Goal: Task Accomplishment & Management: Manage account settings

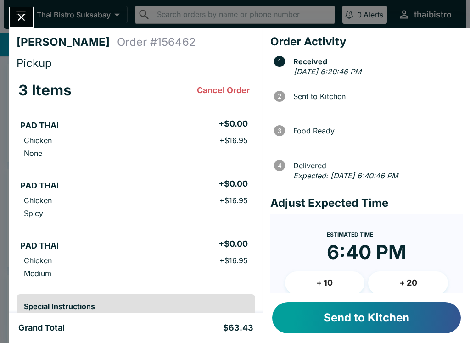
click at [333, 280] on button "+ 10" at bounding box center [325, 282] width 80 height 23
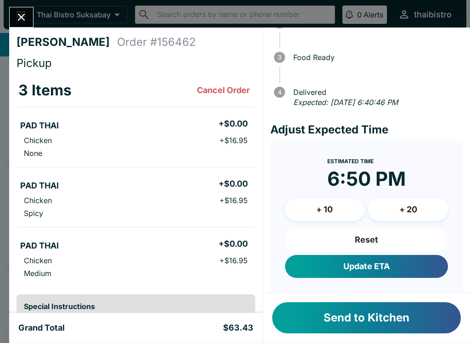
scroll to position [72, 0]
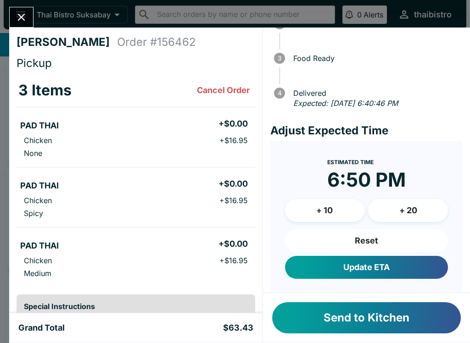
click at [414, 265] on button "Update ETA" at bounding box center [366, 267] width 163 height 23
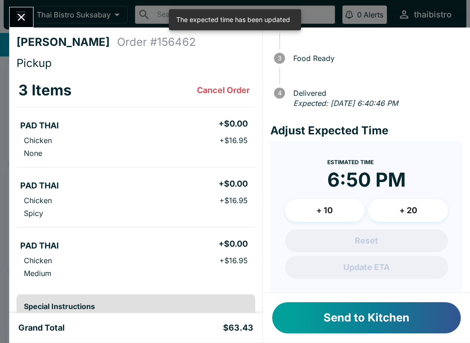
click at [411, 318] on button "Send to Kitchen" at bounding box center [366, 317] width 188 height 31
click at [368, 320] on button "Send to Kitchen" at bounding box center [366, 317] width 188 height 31
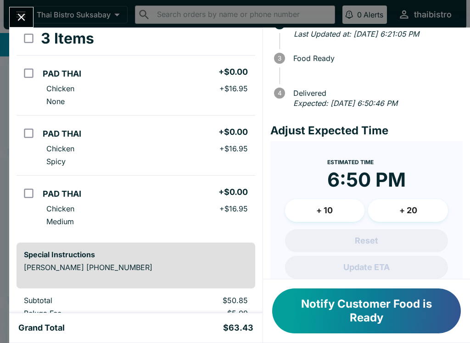
scroll to position [50, 0]
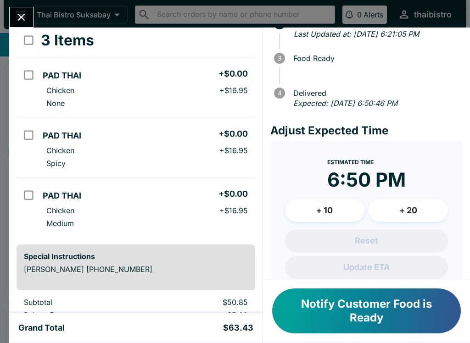
click at [26, 19] on icon "Close" at bounding box center [21, 17] width 12 height 12
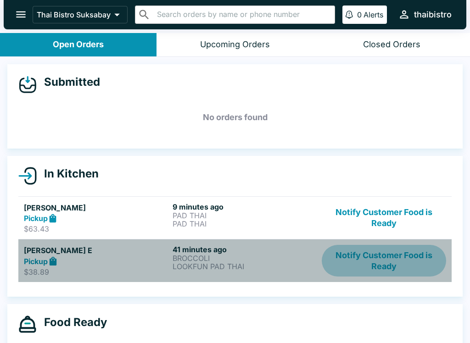
click at [391, 262] on button "Notify Customer Food is Ready" at bounding box center [383, 261] width 124 height 32
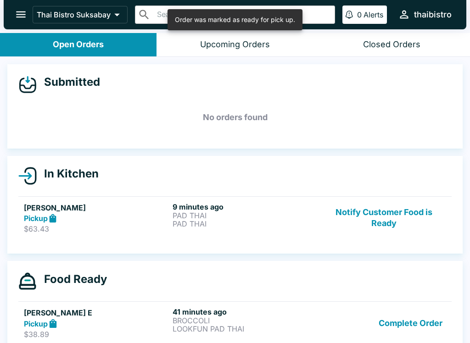
click at [411, 316] on button "Complete Order" at bounding box center [410, 323] width 71 height 32
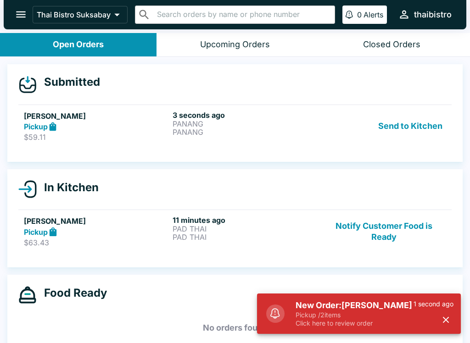
click at [389, 316] on p "Pickup / 2 items" at bounding box center [354, 315] width 118 height 8
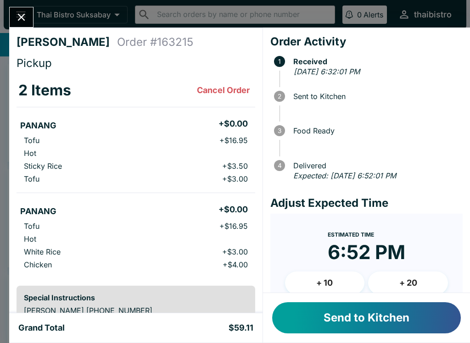
click at [358, 316] on button "Send to Kitchen" at bounding box center [366, 317] width 188 height 31
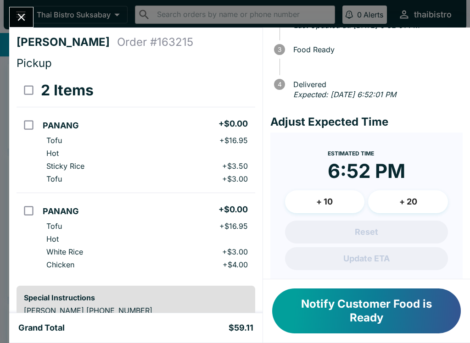
scroll to position [80, 0]
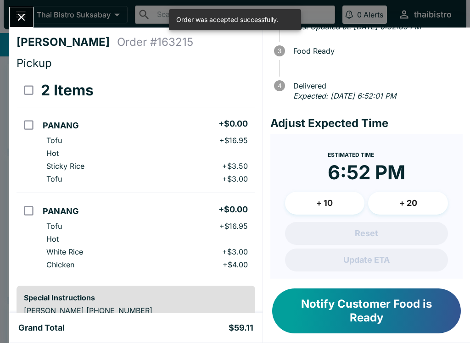
click at [341, 202] on button "+ 10" at bounding box center [325, 203] width 80 height 23
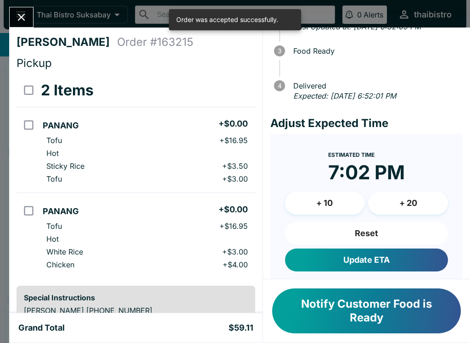
click at [405, 253] on button "Update ETA" at bounding box center [366, 260] width 163 height 23
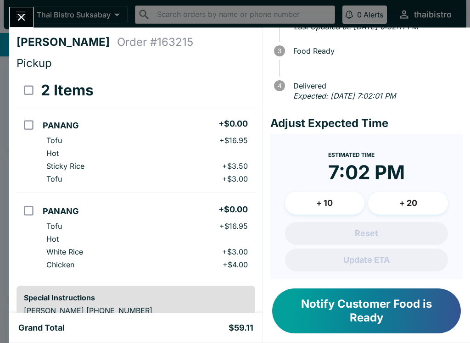
click at [25, 22] on icon "Close" at bounding box center [21, 17] width 12 height 12
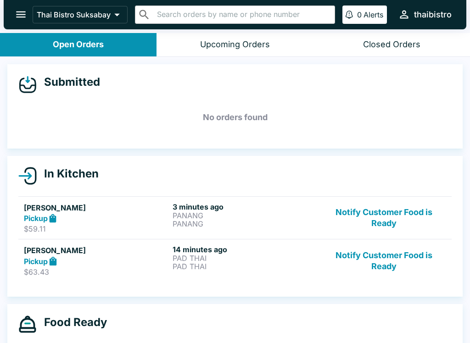
click at [387, 263] on button "Notify Customer Food is Ready" at bounding box center [383, 261] width 124 height 32
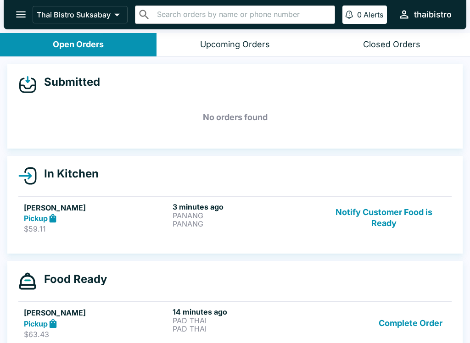
click at [211, 228] on div "3 minutes ago [PERSON_NAME]" at bounding box center [244, 218] width 145 height 32
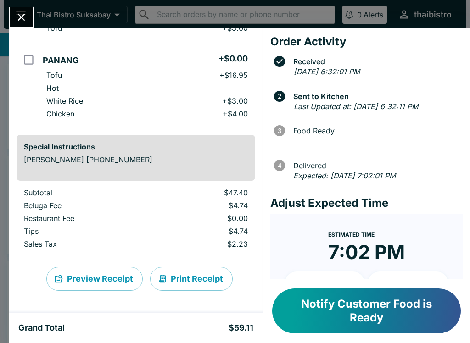
click at [413, 310] on button "Notify Customer Food is Ready" at bounding box center [366, 310] width 188 height 45
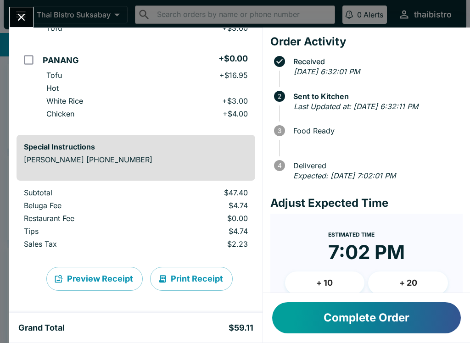
scroll to position [151, 0]
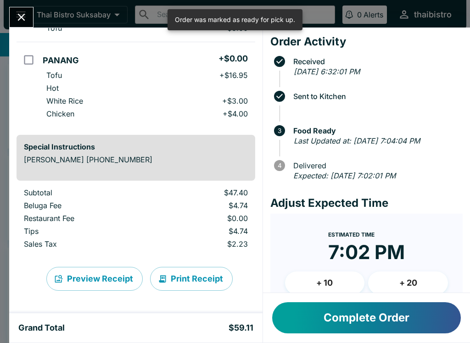
click at [423, 322] on button "Complete Order" at bounding box center [366, 317] width 188 height 31
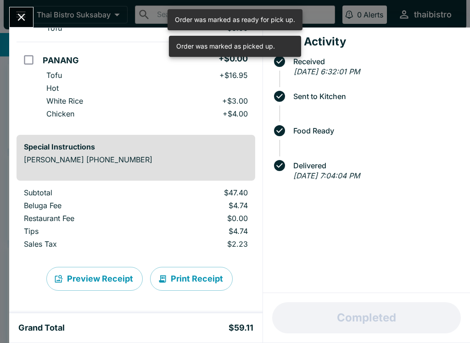
click at [23, 16] on icon "Close" at bounding box center [21, 17] width 7 height 7
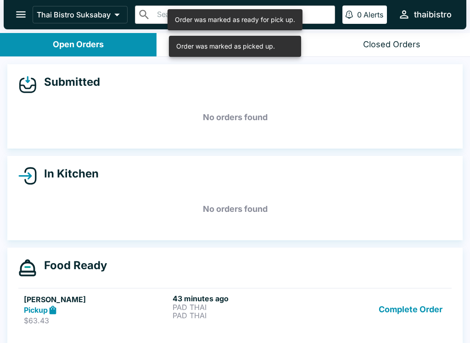
click at [432, 314] on button "Complete Order" at bounding box center [410, 310] width 71 height 32
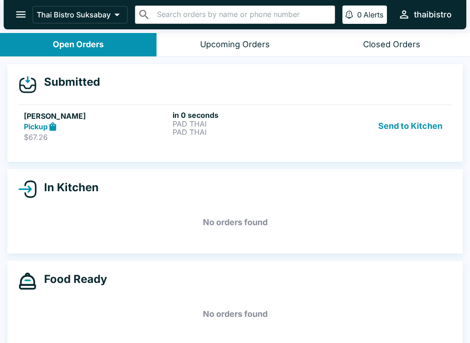
click at [198, 129] on p "PAD THAI" at bounding box center [244, 132] width 145 height 8
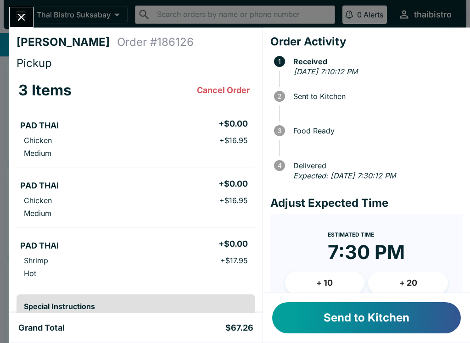
click at [379, 319] on button "Send to Kitchen" at bounding box center [366, 317] width 188 height 31
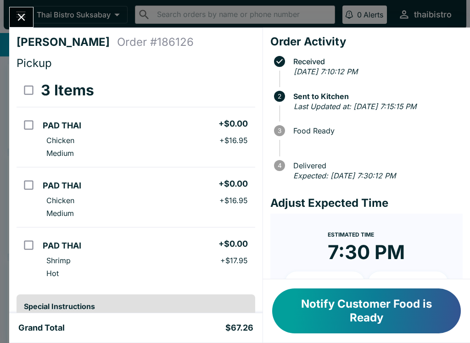
click at [16, 14] on icon "Close" at bounding box center [21, 17] width 12 height 12
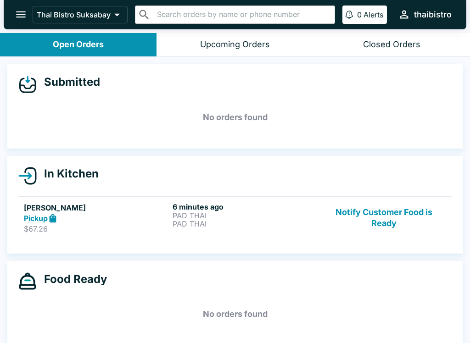
click at [390, 210] on button "Notify Customer Food is Ready" at bounding box center [383, 218] width 124 height 32
